Goal: Task Accomplishment & Management: Manage account settings

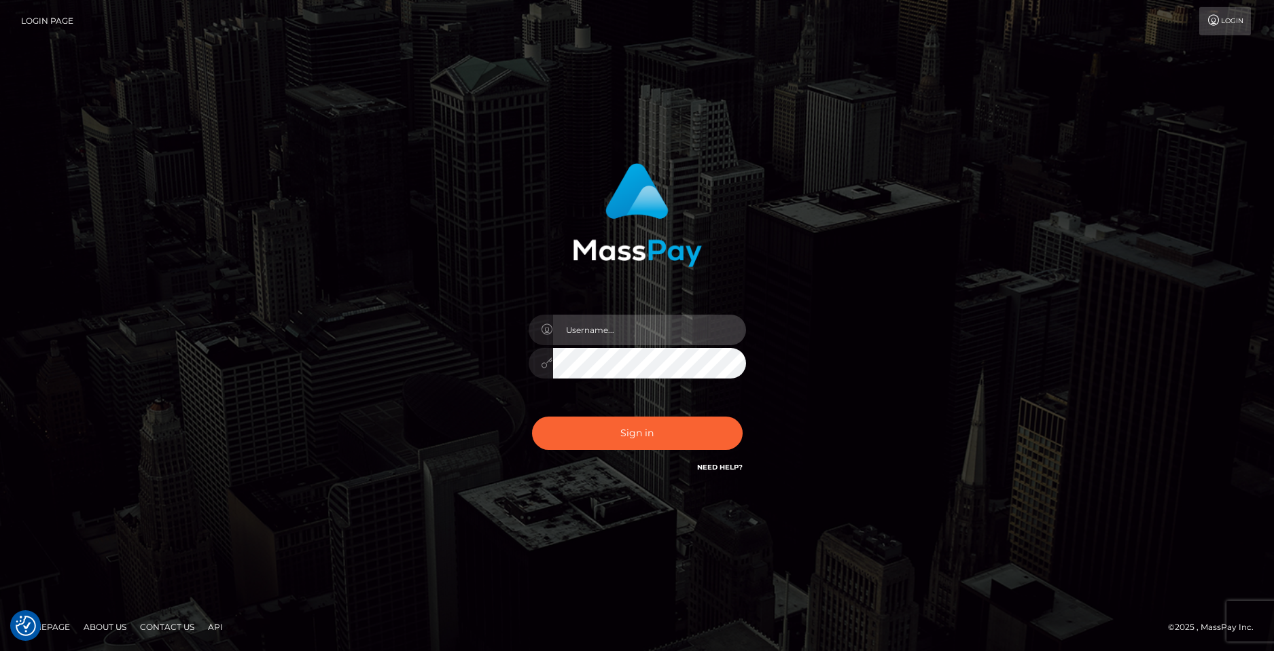
click at [609, 325] on input "text" at bounding box center [649, 330] width 193 height 31
type input "yessin-meris@hotmail.com"
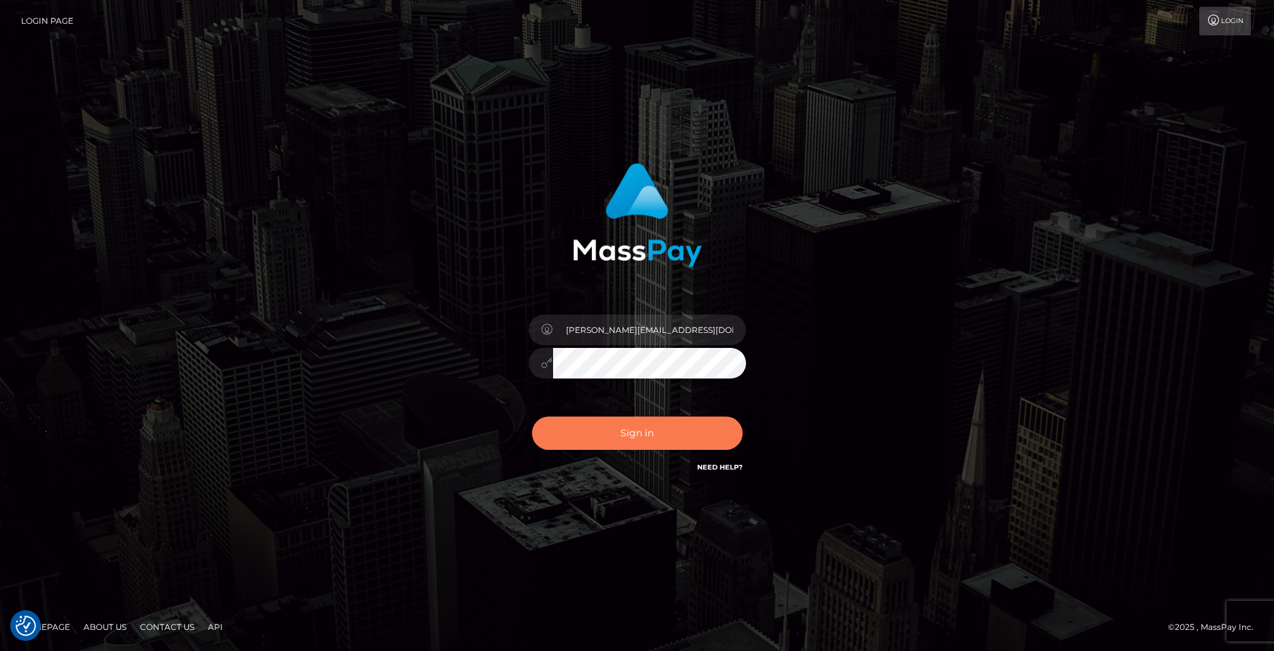
click at [677, 416] on button "Sign in" at bounding box center [637, 432] width 211 height 33
